Goal: Task Accomplishment & Management: Use online tool/utility

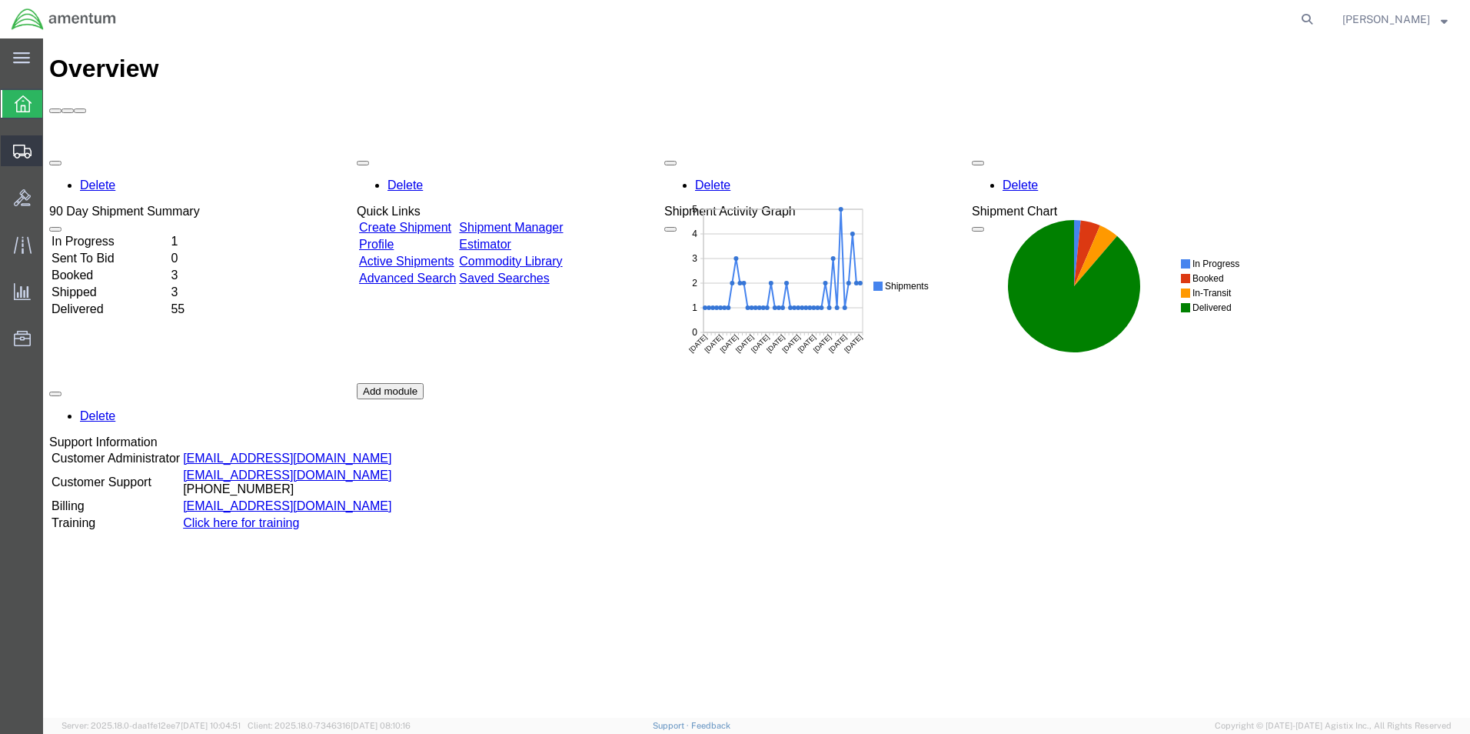
click at [0, 0] on span "Shipment Manager" at bounding box center [0, 0] width 0 height 0
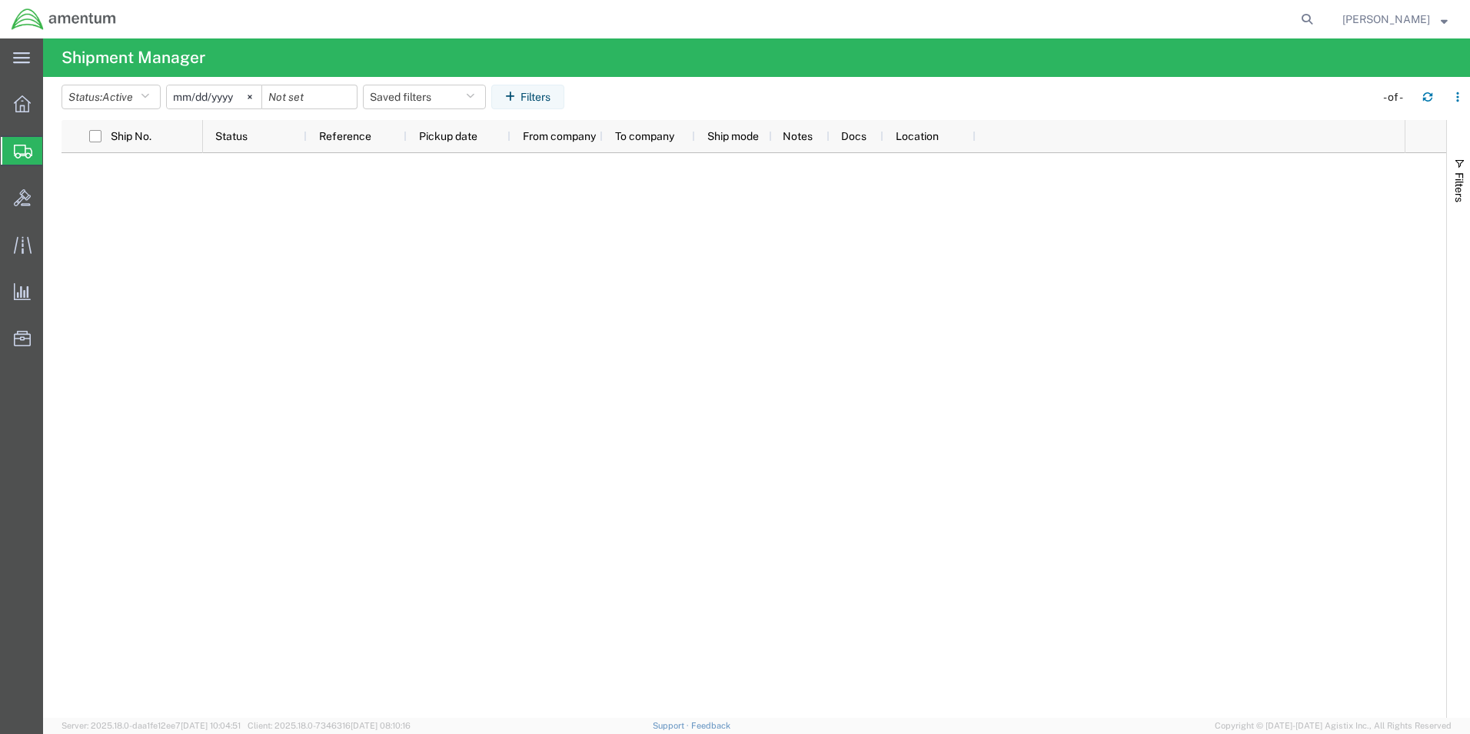
click at [401, 268] on div at bounding box center [804, 435] width 1202 height 564
click at [1436, 94] on button "button" at bounding box center [1428, 97] width 25 height 25
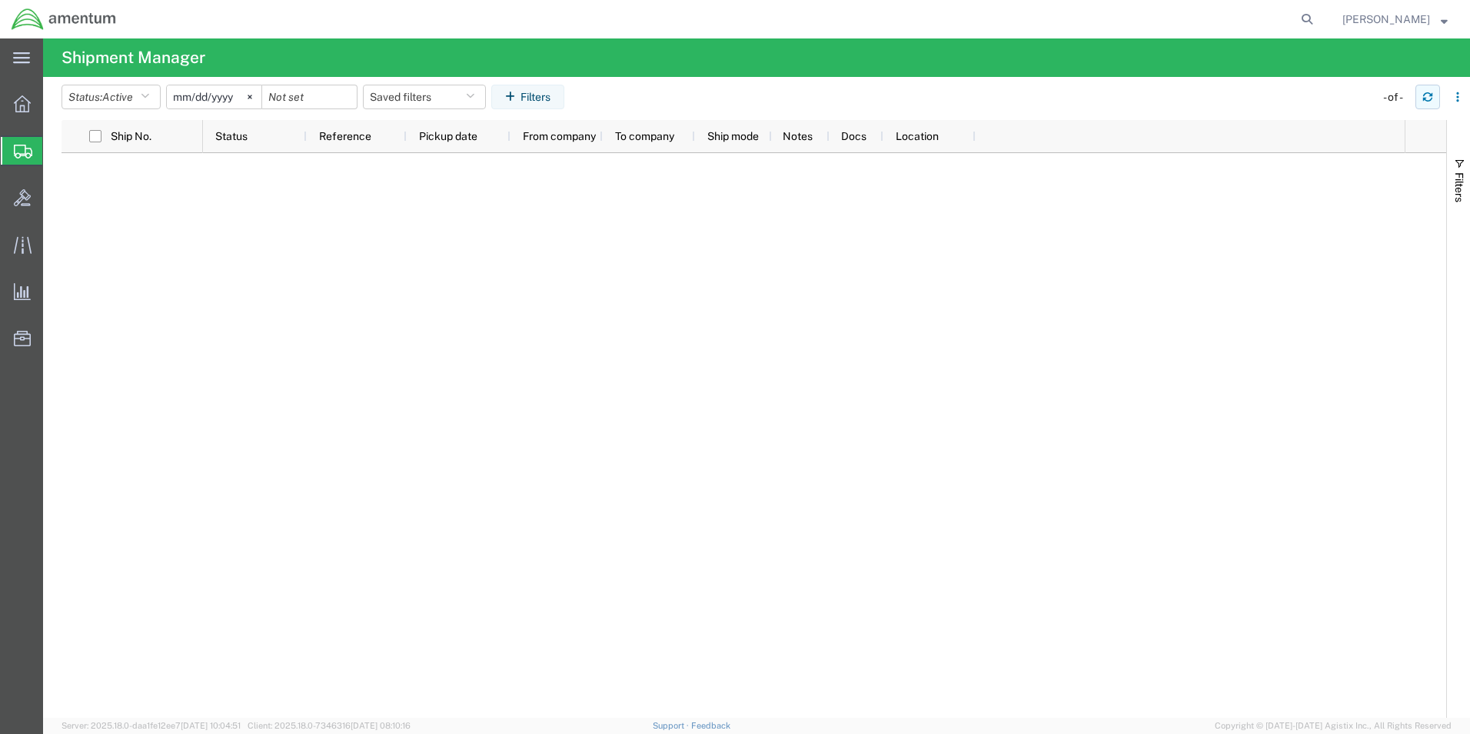
click at [1436, 94] on button "button" at bounding box center [1428, 97] width 25 height 25
click at [1436, 95] on button "button" at bounding box center [1428, 97] width 25 height 25
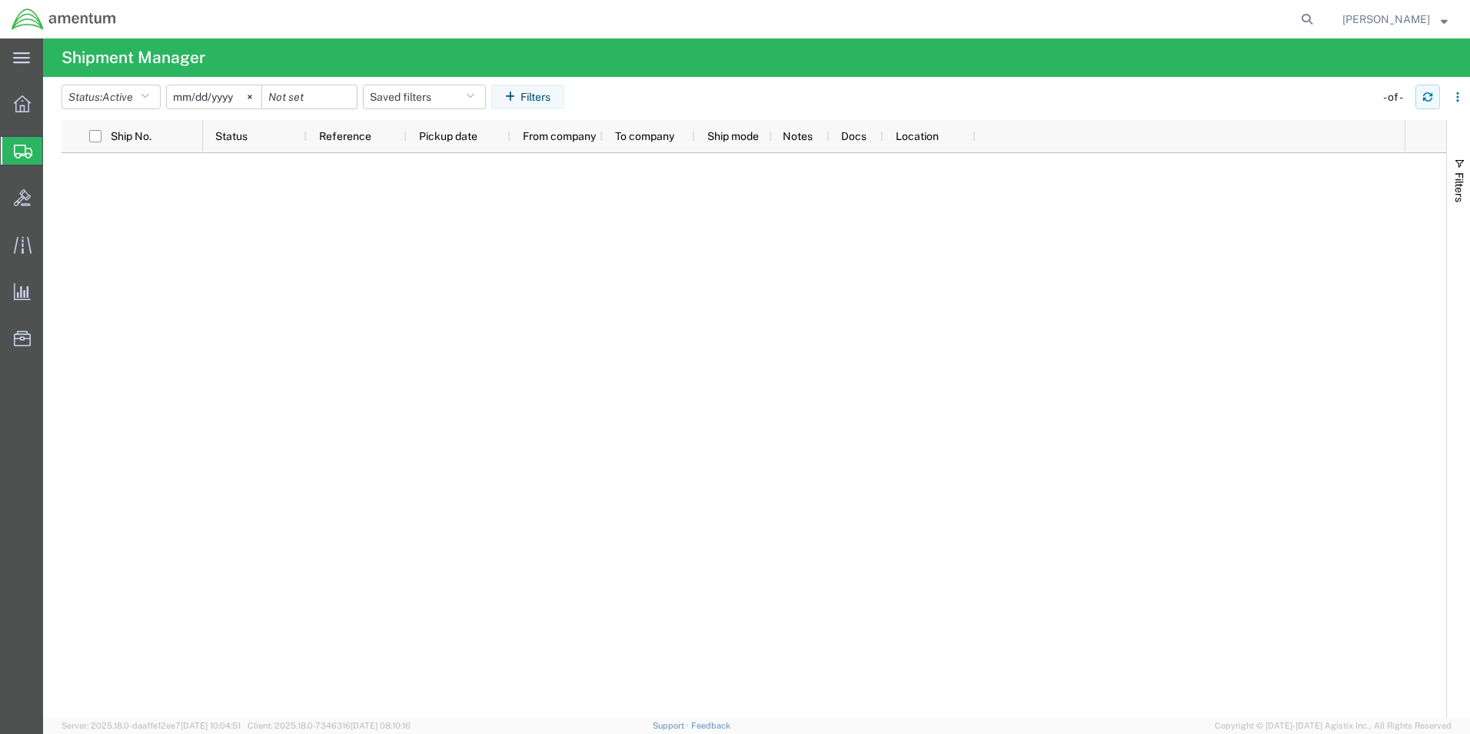
click at [1436, 95] on button "button" at bounding box center [1428, 97] width 25 height 25
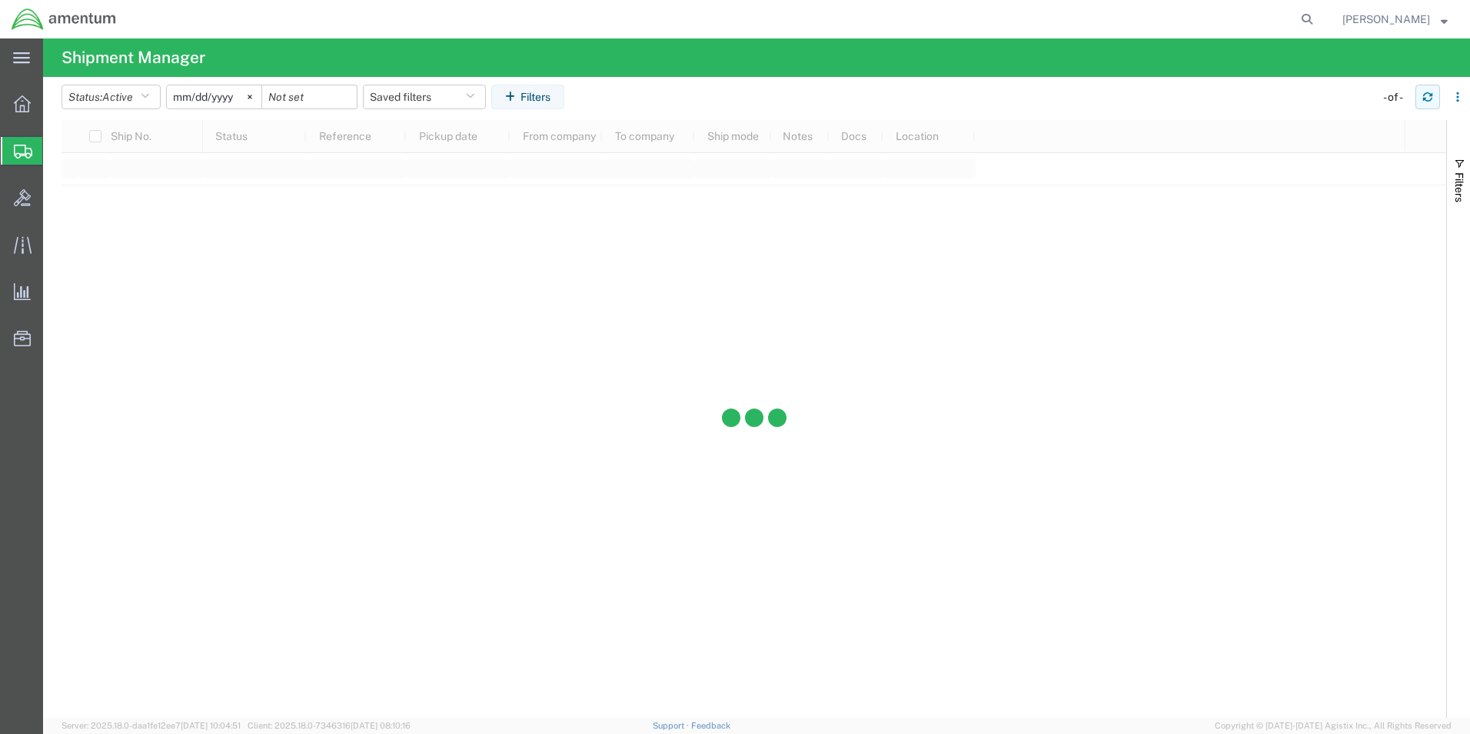
click at [1436, 95] on button "button" at bounding box center [1428, 97] width 25 height 25
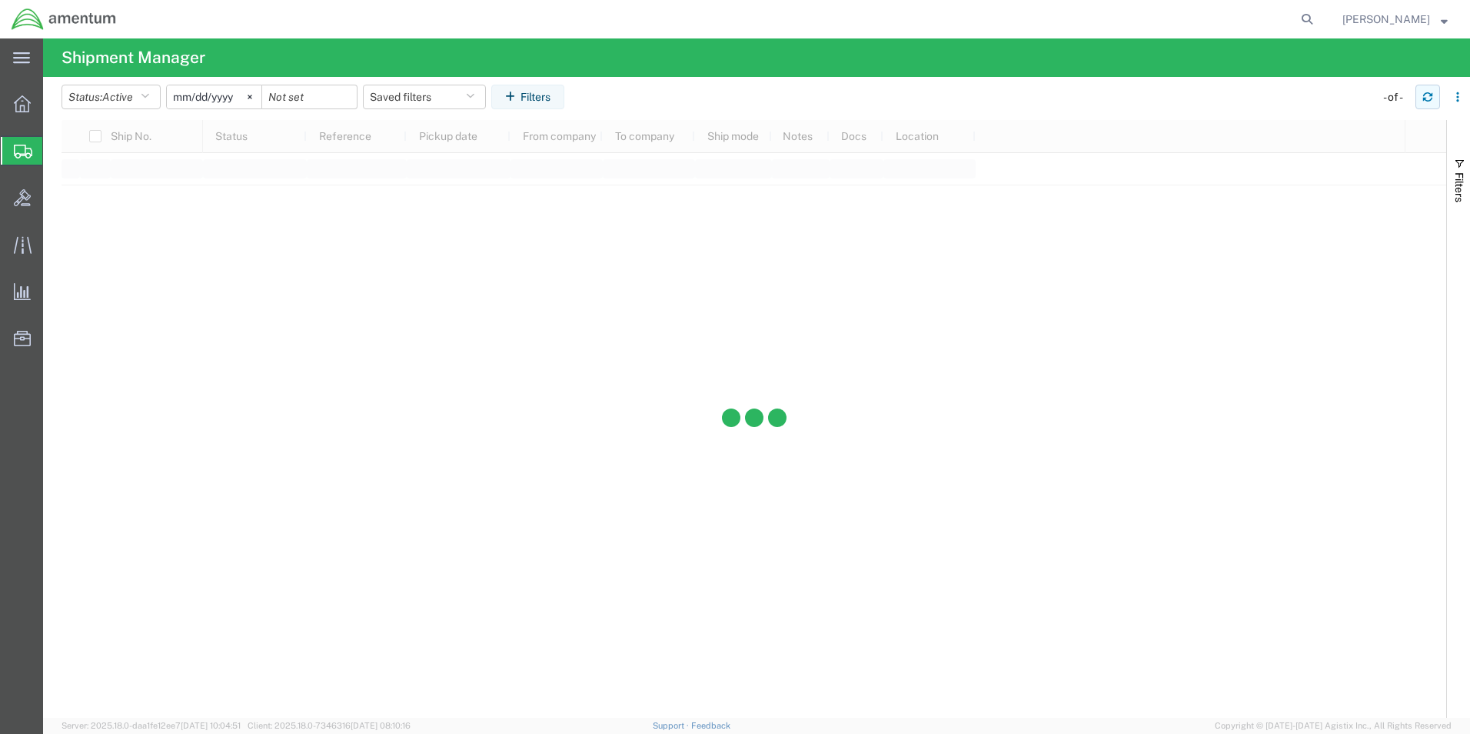
click at [1436, 95] on button "button" at bounding box center [1428, 97] width 25 height 25
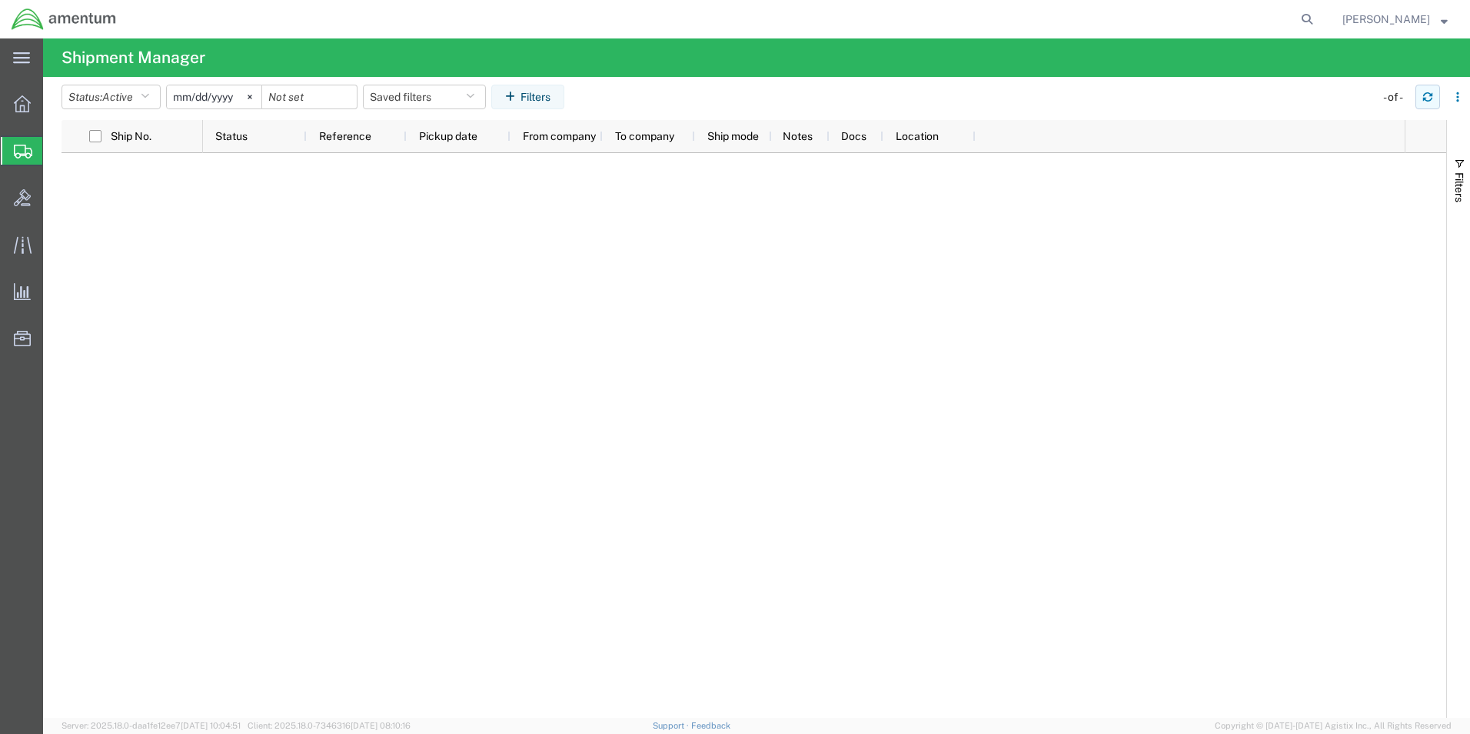
click at [1436, 95] on button "button" at bounding box center [1428, 97] width 25 height 25
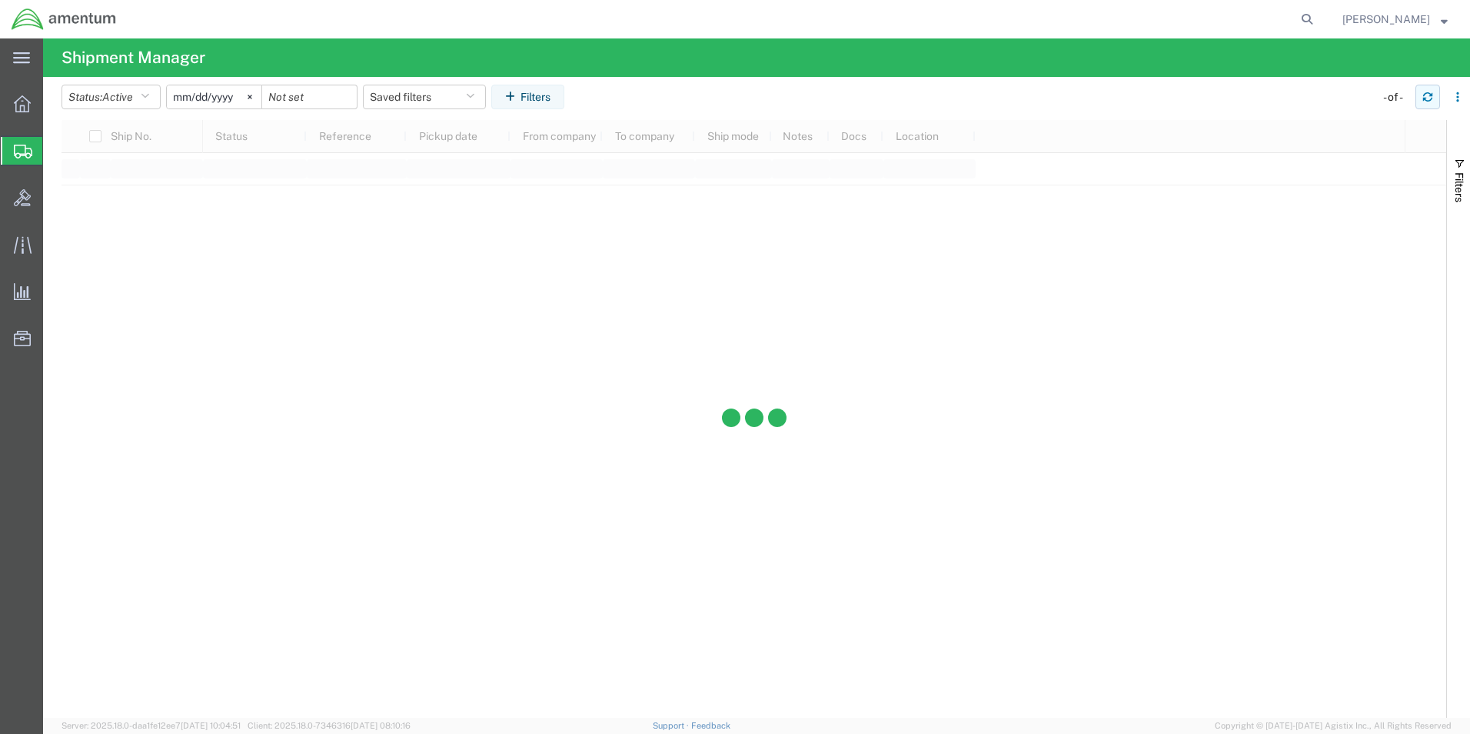
click at [1436, 95] on button "button" at bounding box center [1428, 97] width 25 height 25
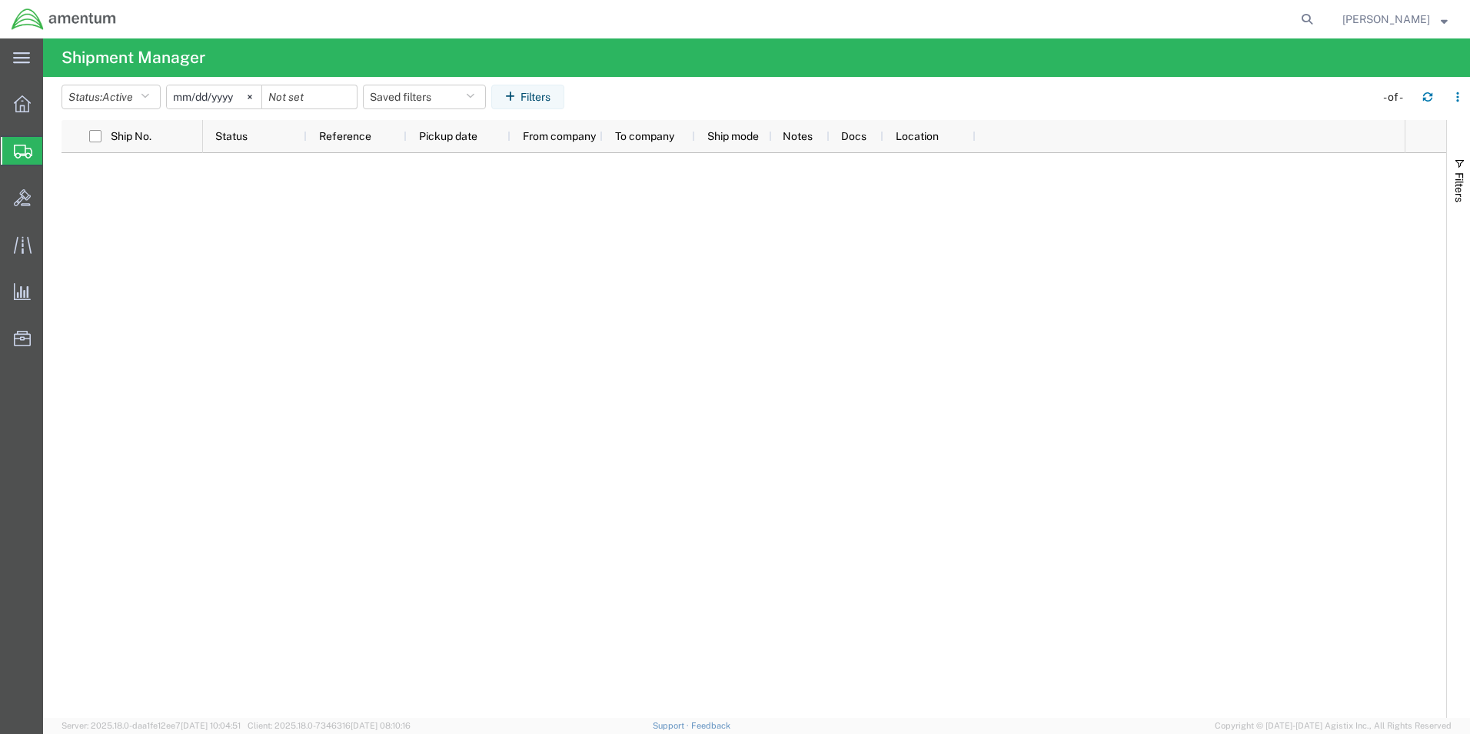
click at [0, 0] on span "Shipment Manager" at bounding box center [0, 0] width 0 height 0
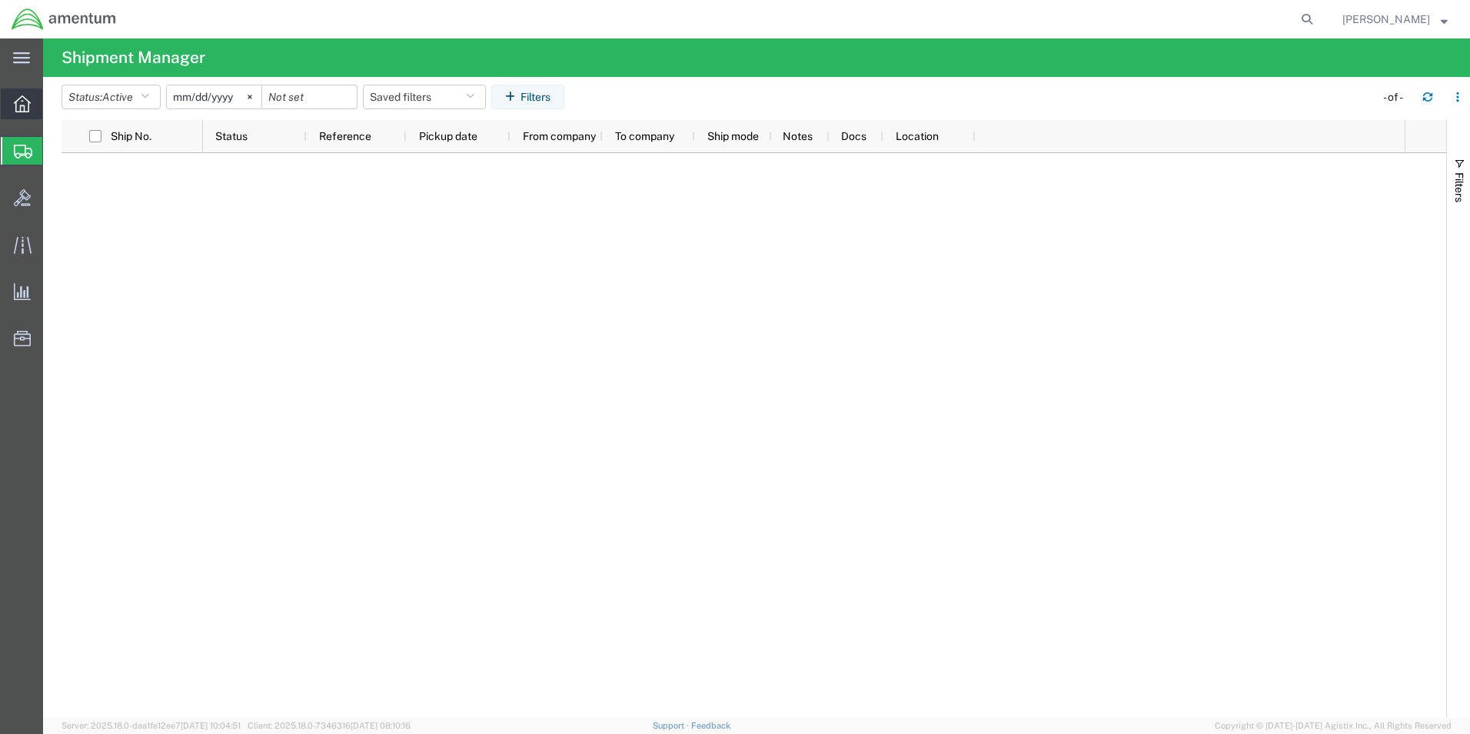
click at [53, 98] on span "Overview" at bounding box center [47, 103] width 11 height 31
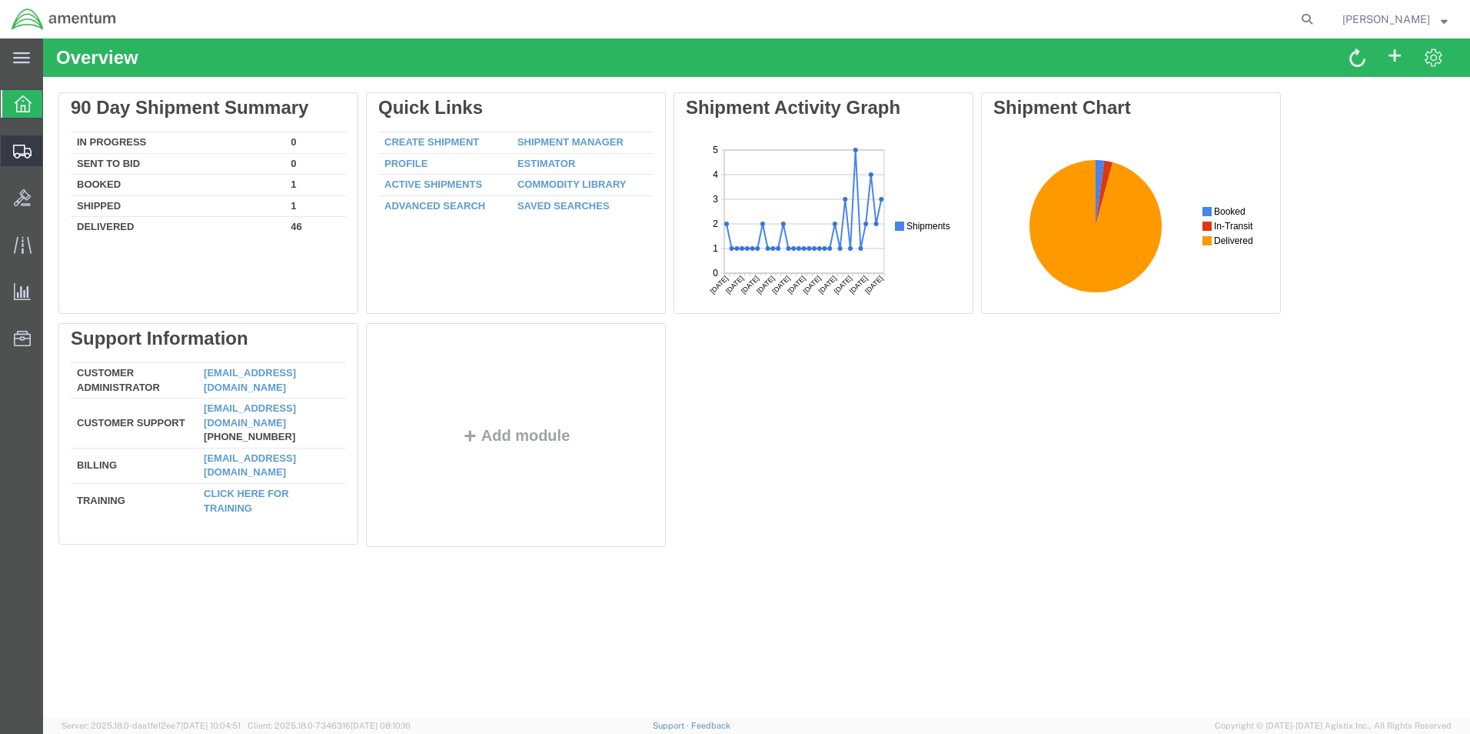
click at [0, 0] on span "Shipment Manager" at bounding box center [0, 0] width 0 height 0
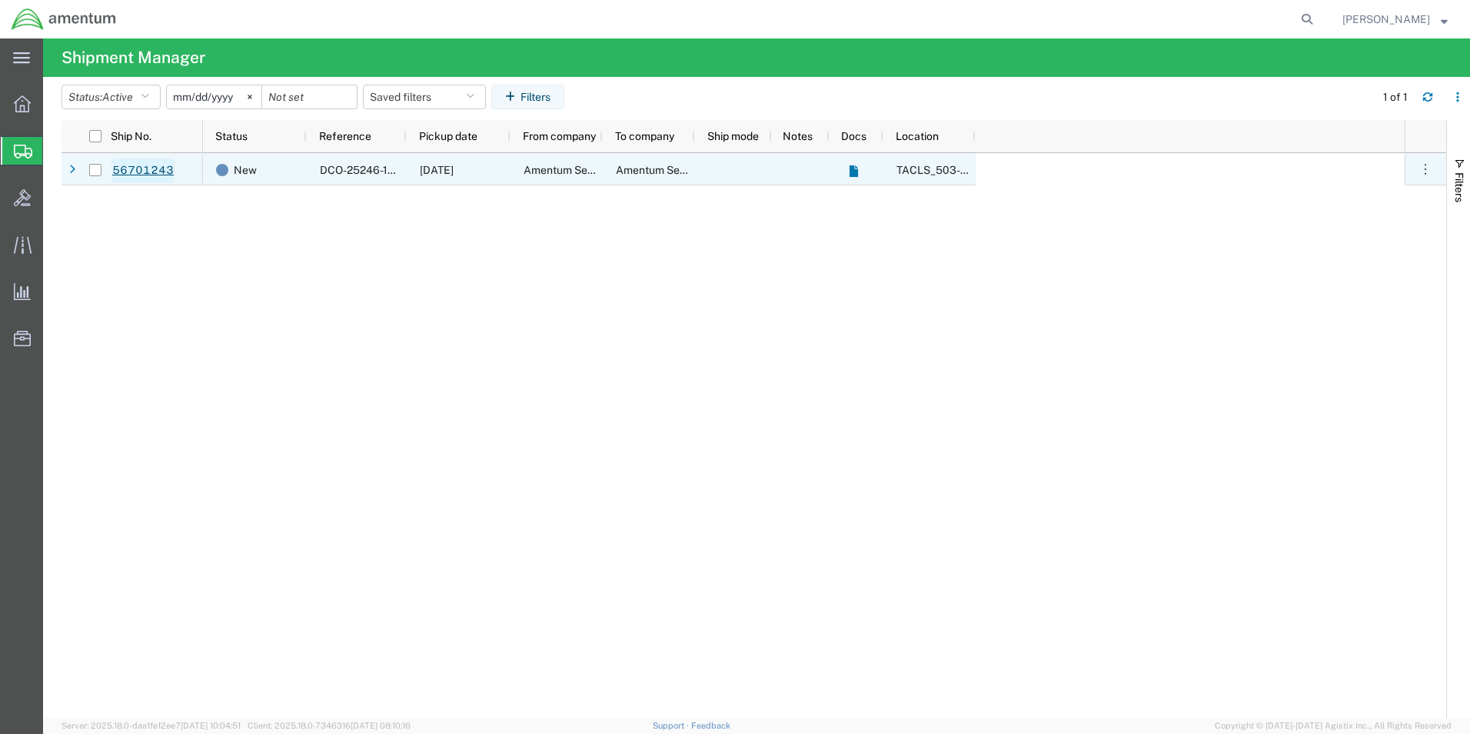
click at [142, 171] on link "56701243" at bounding box center [143, 170] width 63 height 25
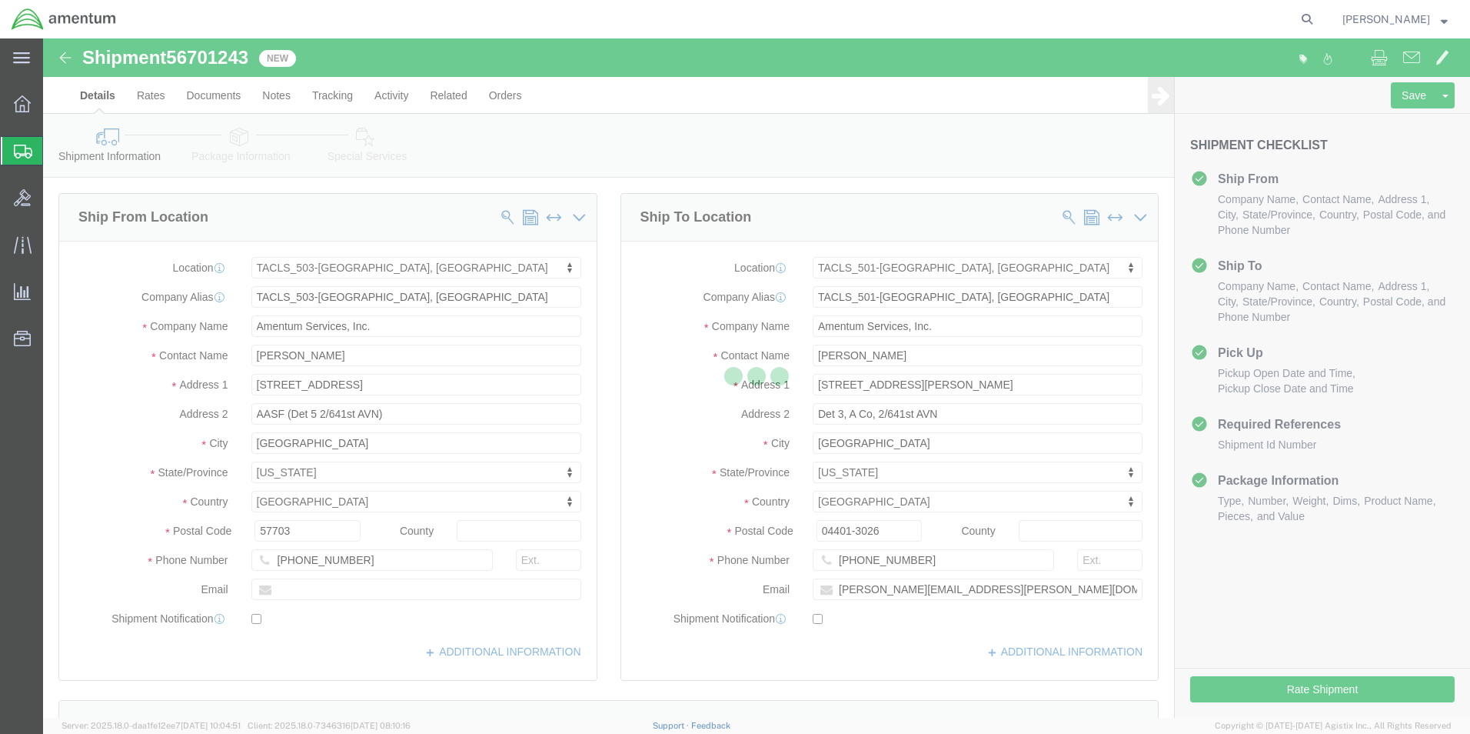
select select "42687"
select select "42685"
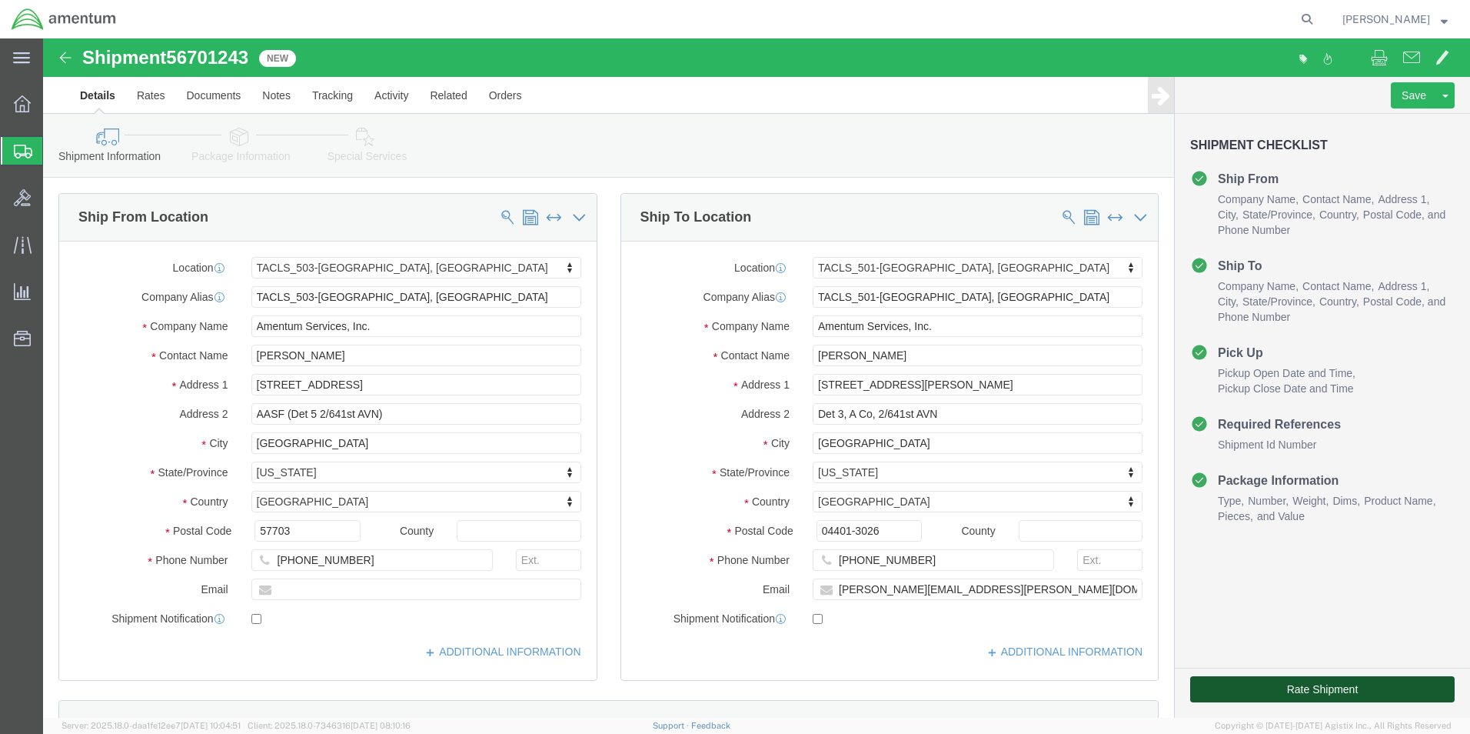
click button "Rate Shipment"
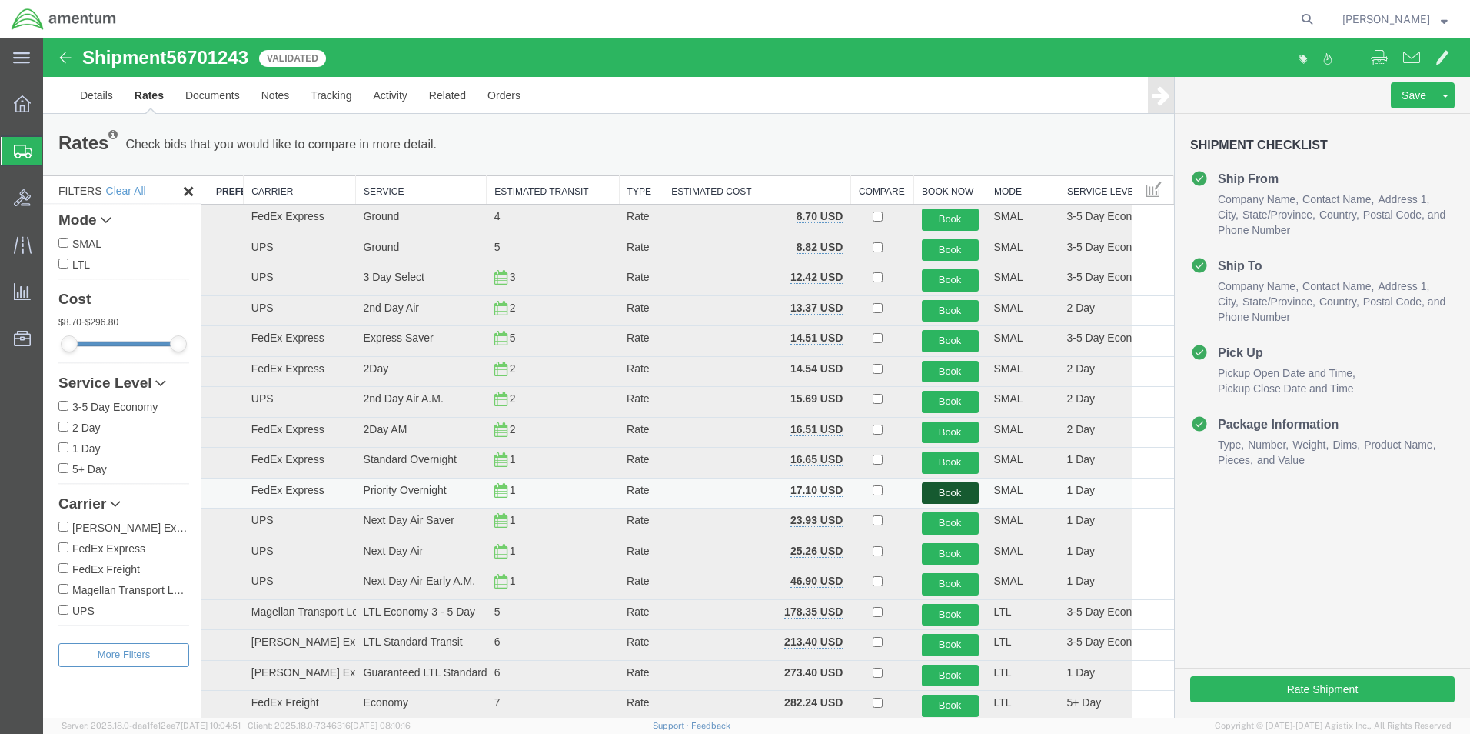
click at [936, 485] on button "Book" at bounding box center [950, 493] width 57 height 22
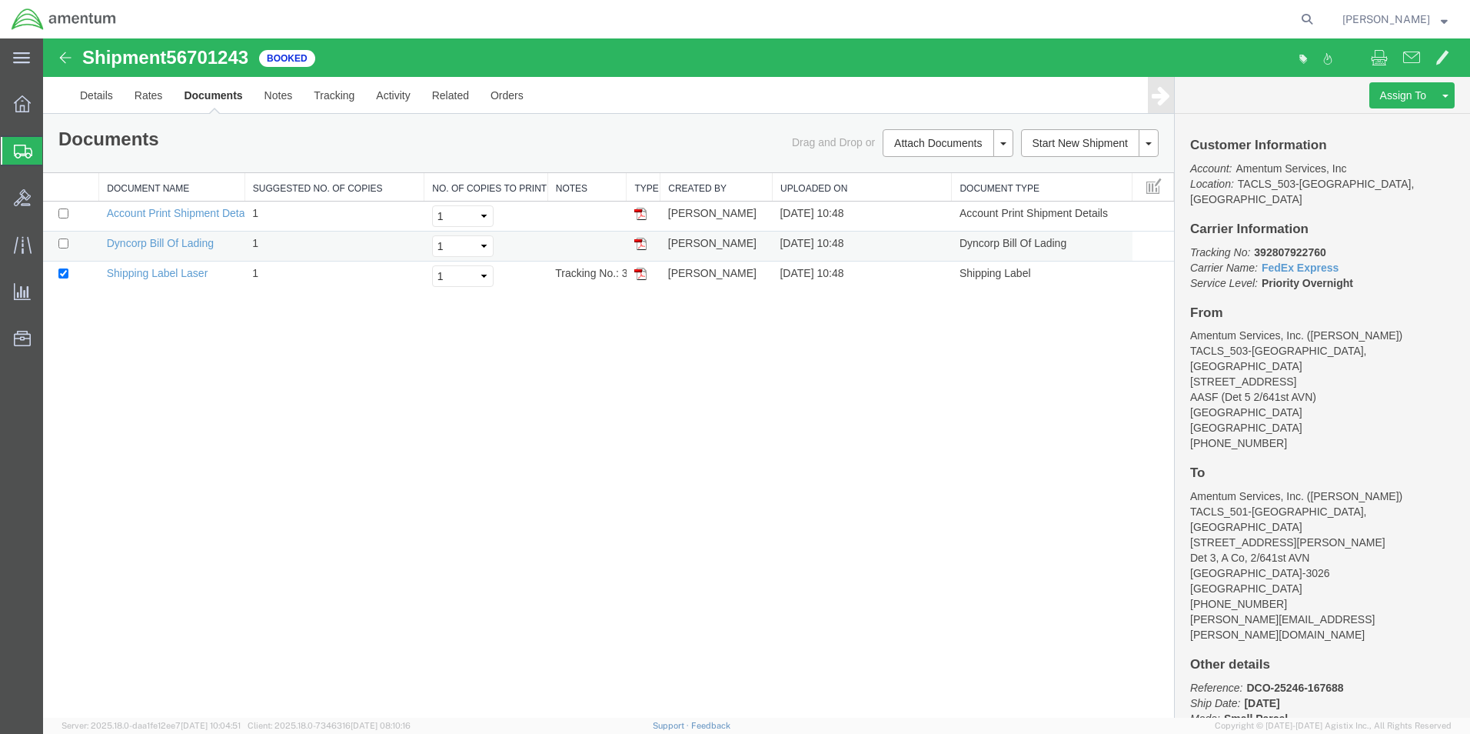
click at [147, 259] on td "Dyncorp Bill Of Lading" at bounding box center [172, 246] width 146 height 30
click at [150, 275] on link "Shipping Label Laser" at bounding box center [158, 273] width 102 height 12
